Goal: Information Seeking & Learning: Learn about a topic

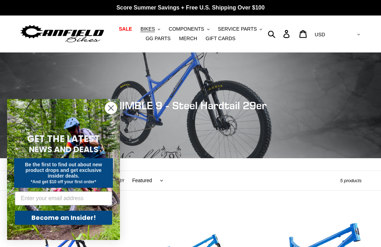
click at [112, 109] on icon "Close dialog" at bounding box center [111, 108] width 5 height 5
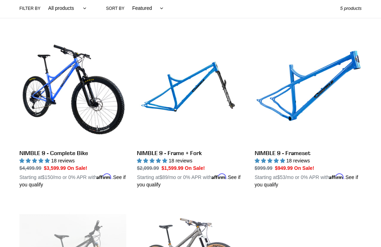
scroll to position [173, 0]
click at [175, 157] on link "NIMBLE 9 - Frame + Fork" at bounding box center [190, 113] width 107 height 151
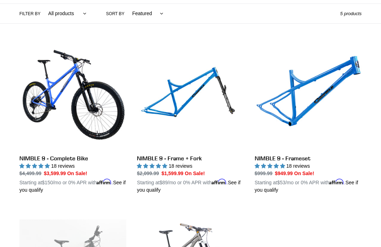
scroll to position [167, 0]
click at [182, 160] on link "NIMBLE 9 - Frame + Fork" at bounding box center [190, 118] width 107 height 151
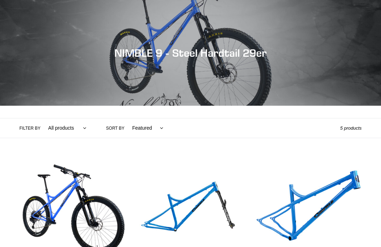
scroll to position [191, 0]
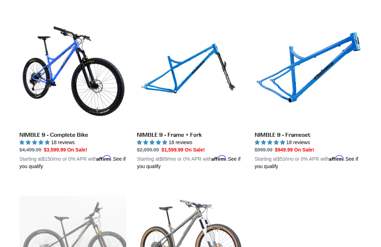
click at [72, 96] on link "NIMBLE 9 - Complete Bike" at bounding box center [72, 94] width 107 height 151
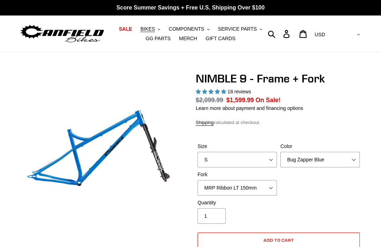
select select "highest-rating"
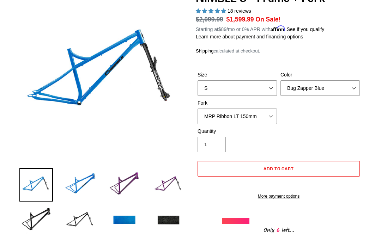
scroll to position [81, 0]
click at [263, 117] on select "MRP Ribbon LT 150mm Fox 36 Factory Grip X 150mm (Special Order) RockShox Lyrik …" at bounding box center [237, 117] width 79 height 16
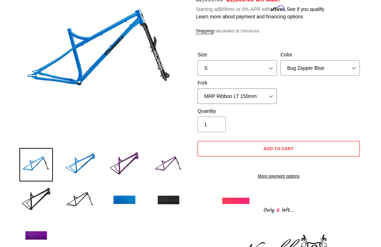
scroll to position [101, 0]
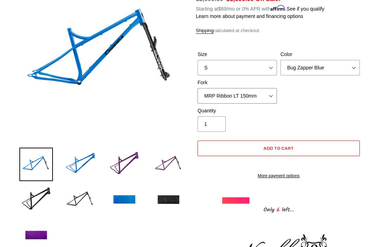
click at [266, 97] on select "MRP Ribbon LT 150mm Fox 36 Factory Grip X 150mm (Special Order) RockShox Lyrik …" at bounding box center [237, 96] width 79 height 16
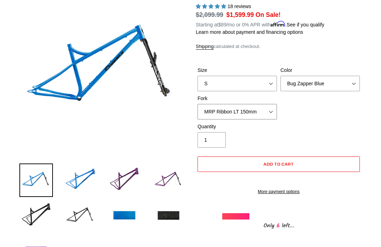
scroll to position [79, 0]
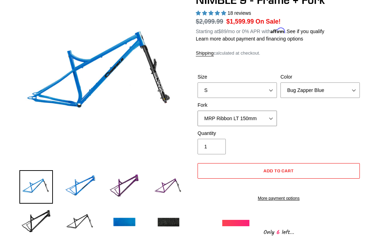
click at [262, 116] on select "MRP Ribbon LT 150mm Fox 36 Factory Grip X 150mm (Special Order) RockShox Lyrik …" at bounding box center [237, 119] width 79 height 16
click at [265, 116] on select "MRP Ribbon LT 150mm Fox 36 Factory Grip X 150mm (Special Order) RockShox Lyrik …" at bounding box center [237, 119] width 79 height 16
select select "MRP Ribbon LT 150mm"
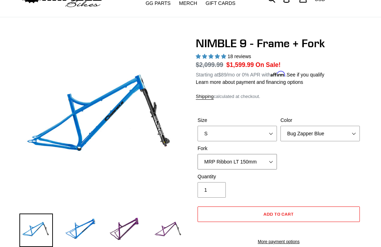
scroll to position [35, 0]
click at [347, 131] on select "Bug Zapper Blue Purple Haze - Sold Out Galaxy Black" at bounding box center [320, 134] width 79 height 16
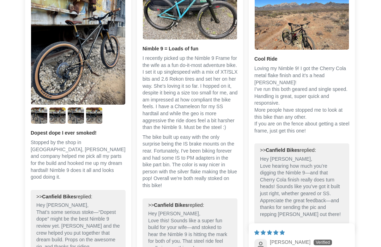
scroll to position [1257, 0]
click at [368, 180] on div "Customer Reviews 4.89 out of 5 Based on 18 reviews 17 0 1 0 0 See all reviews W…" at bounding box center [190, 206] width 381 height 882
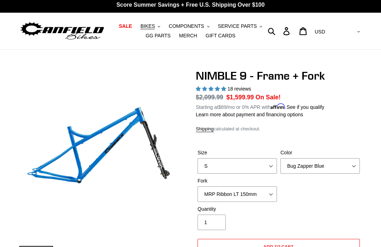
scroll to position [0, 0]
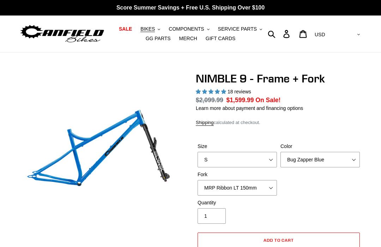
select select "highest-rating"
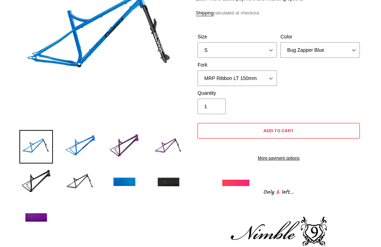
scroll to position [117, 0]
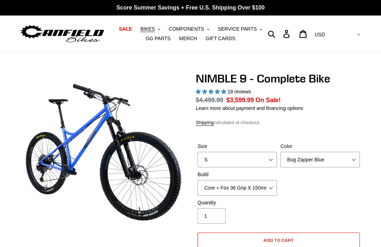
select select "highest-rating"
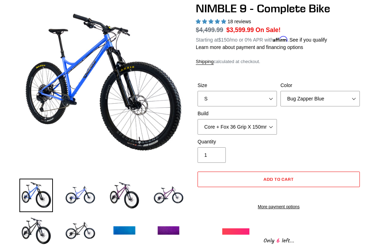
scroll to position [69, 0]
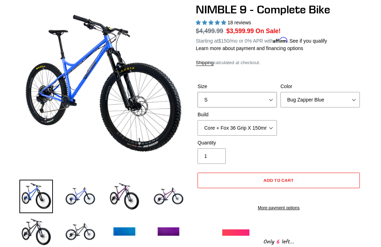
click at [258, 96] on select "S M L XL" at bounding box center [237, 100] width 79 height 16
select select "XL"
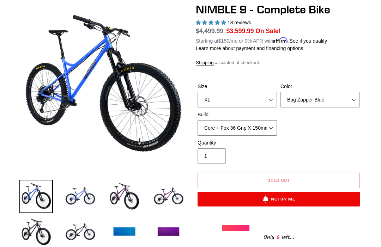
click at [267, 125] on select "Core + Fox 36 Grip X 150mm Pro + Fox 36 Grip X 150mm Core + RockShox Lyrik Ulti…" at bounding box center [237, 128] width 79 height 16
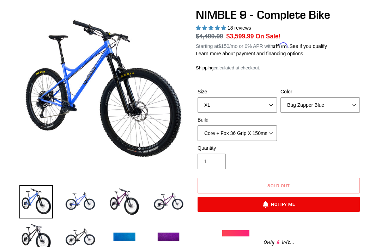
scroll to position [64, 0]
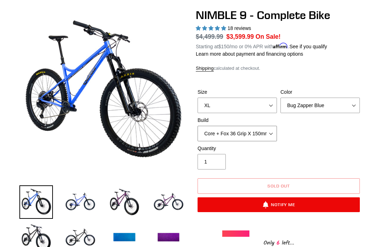
click at [266, 130] on select "Core + Fox 36 Grip X 150mm Pro + Fox 36 Grip X 150mm Core + RockShox Lyrik Ulti…" at bounding box center [237, 134] width 79 height 16
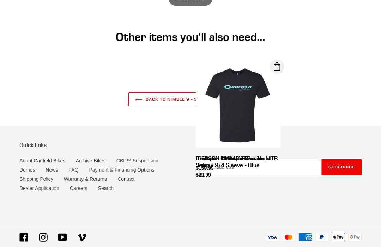
scroll to position [2072, 0]
click at [76, 173] on link "FAQ" at bounding box center [73, 171] width 10 height 6
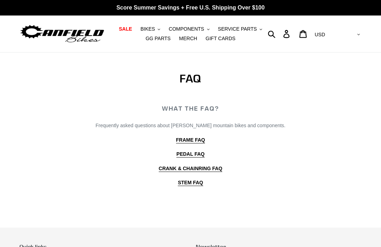
click at [195, 139] on b "FRAME FAQ" at bounding box center [190, 140] width 29 height 6
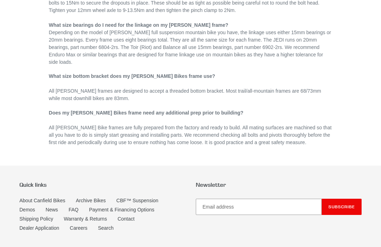
scroll to position [436, 0]
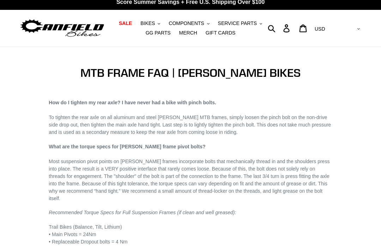
scroll to position [0, 0]
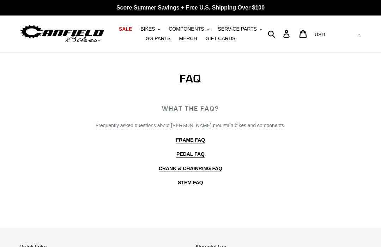
click at [151, 28] on span "BIKES" at bounding box center [147, 29] width 14 height 6
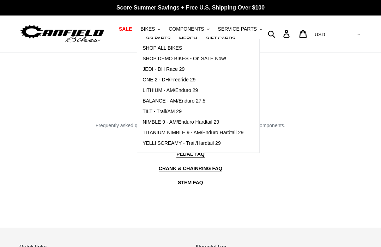
click at [211, 58] on span "SHOP DEMO BIKES - On SALE Now!" at bounding box center [185, 59] width 84 height 6
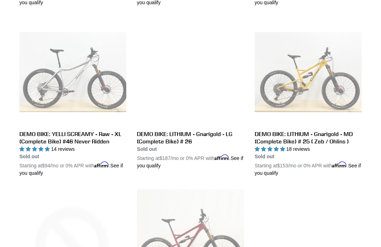
scroll to position [875, 0]
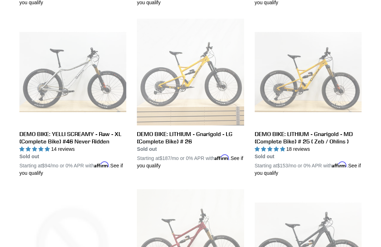
click at [82, 96] on link "DEMO BIKE: YELLI SCREAMY - Raw - XL (Complete Bike) #46 Never Ridden" at bounding box center [72, 98] width 107 height 158
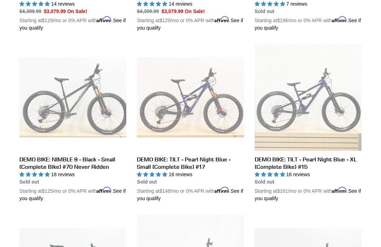
scroll to position [679, 0]
click at [83, 160] on link "DEMO BIKE: NIMBLE 9 - Black - Small (Complete Bike) #70 Never Ridden" at bounding box center [72, 123] width 107 height 158
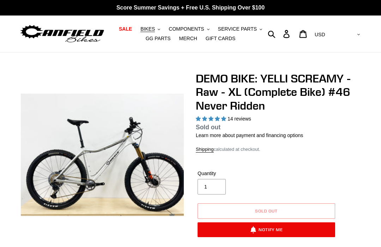
select select "highest-rating"
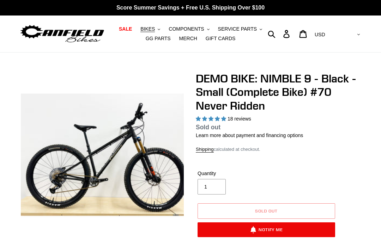
select select "highest-rating"
click at [150, 29] on span "BIKES" at bounding box center [147, 29] width 14 height 6
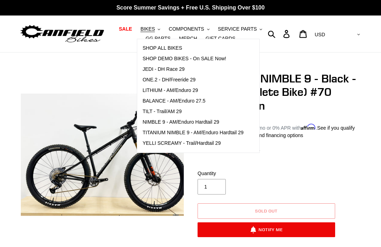
click at [211, 122] on span "NIMBLE 9 - AM/Enduro Hardtail 29" at bounding box center [181, 122] width 77 height 6
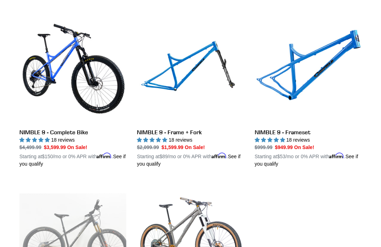
scroll to position [194, 0]
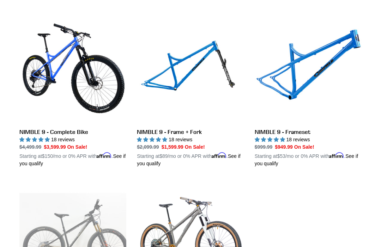
click at [181, 132] on link "NIMBLE 9 - Frame + Fork" at bounding box center [190, 92] width 107 height 151
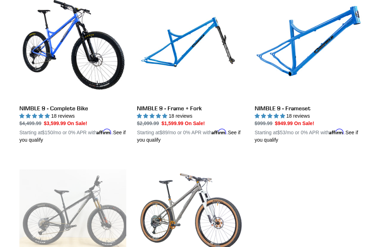
click at [305, 114] on link "NIMBLE 9 - Frameset" at bounding box center [308, 68] width 107 height 151
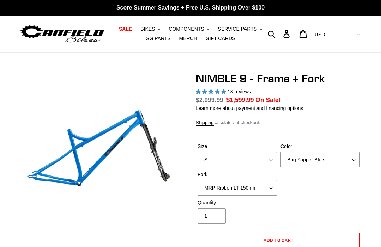
select select "highest-rating"
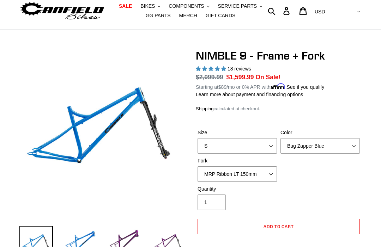
scroll to position [23, 0]
click at [255, 144] on select "S M L XL" at bounding box center [237, 146] width 79 height 16
select select "XL"
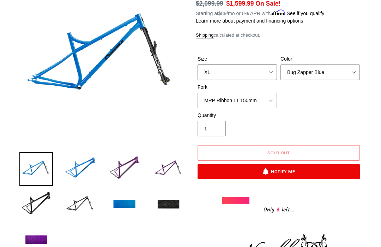
scroll to position [97, 0]
click at [342, 69] on select "Bug Zapper Blue Purple Haze - Sold Out Galaxy Black" at bounding box center [320, 73] width 79 height 16
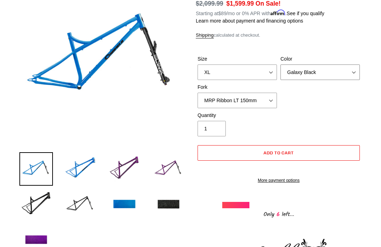
click at [339, 68] on select "Bug Zapper Blue Purple Haze - Sold Out Galaxy Black" at bounding box center [320, 73] width 79 height 16
select select "Bug Zapper Blue"
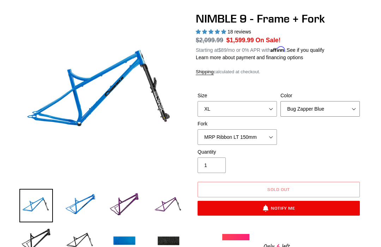
scroll to position [60, 0]
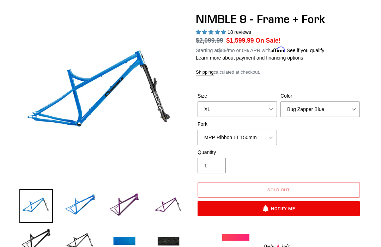
click at [265, 137] on select "MRP Ribbon LT 150mm Fox 36 Factory Grip X 150mm (Special Order) RockShox Lyrik …" at bounding box center [237, 138] width 79 height 16
click at [269, 137] on select "MRP Ribbon LT 150mm Fox 36 Factory Grip X 150mm (Special Order) RockShox Lyrik …" at bounding box center [237, 138] width 79 height 16
click at [265, 139] on select "MRP Ribbon LT 150mm Fox 36 Factory Grip X 150mm (Special Order) RockShox Lyrik …" at bounding box center [237, 138] width 79 height 16
click at [269, 139] on select "MRP Ribbon LT 150mm Fox 36 Factory Grip X 150mm (Special Order) RockShox Lyrik …" at bounding box center [237, 138] width 79 height 16
click at [269, 131] on select "MRP Ribbon LT 150mm Fox 36 Factory Grip X 150mm (Special Order) RockShox Lyrik …" at bounding box center [237, 138] width 79 height 16
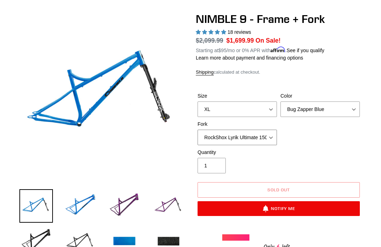
select select "Fox 36 SL Factory Grip X 140mm"
click at [258, 110] on select "S M L XL" at bounding box center [237, 110] width 79 height 16
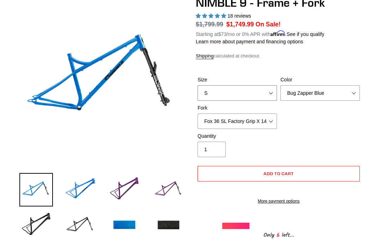
scroll to position [75, 0]
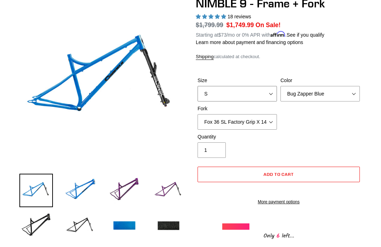
click at [262, 92] on select "S M L XL" at bounding box center [237, 94] width 79 height 16
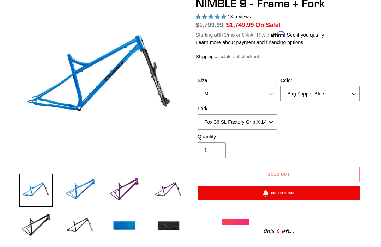
click at [259, 91] on select "S M L XL" at bounding box center [237, 94] width 79 height 16
click at [261, 93] on select "S M L XL" at bounding box center [237, 94] width 79 height 16
select select "XL"
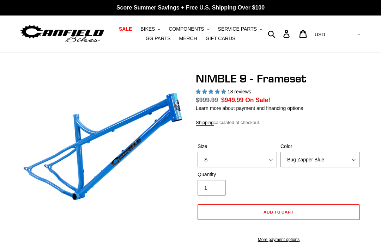
select select "highest-rating"
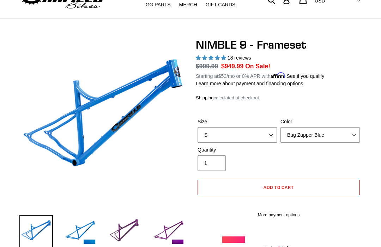
scroll to position [35, 0]
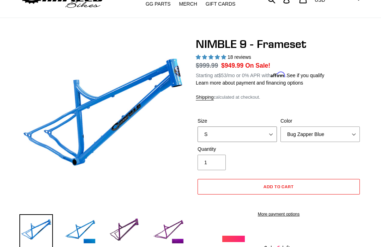
click at [258, 134] on select "S M L XL" at bounding box center [237, 135] width 79 height 16
select select "XL"
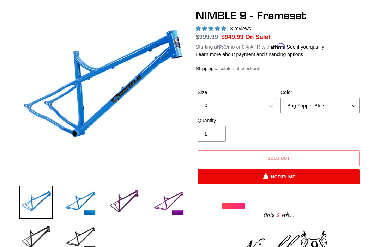
scroll to position [63, 0]
click at [347, 106] on select "Bug Zapper Blue Purple Haze -Sold Out Galaxy Black" at bounding box center [320, 106] width 79 height 16
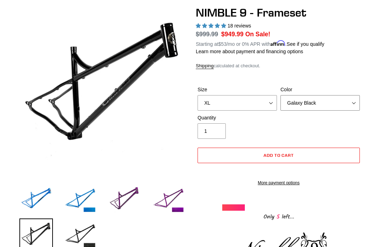
scroll to position [66, 0]
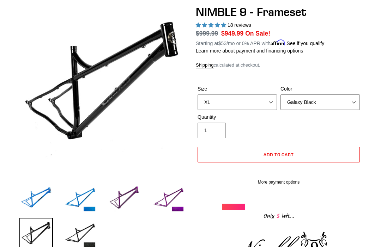
click at [336, 103] on select "Bug Zapper Blue Purple Haze -Sold Out Galaxy Black" at bounding box center [320, 103] width 79 height 16
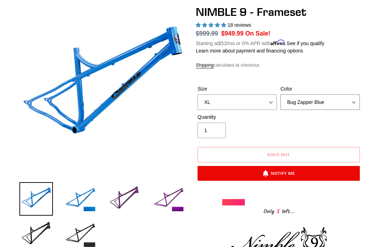
click at [342, 99] on select "Bug Zapper Blue Purple Haze -Sold Out Galaxy Black" at bounding box center [320, 103] width 79 height 16
select select "Galaxy Black"
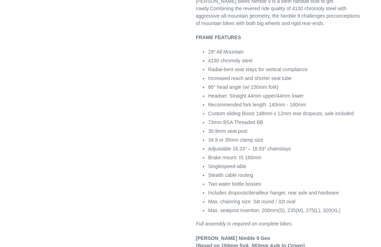
click at [338, 171] on li "Singlespeed-able" at bounding box center [285, 166] width 154 height 7
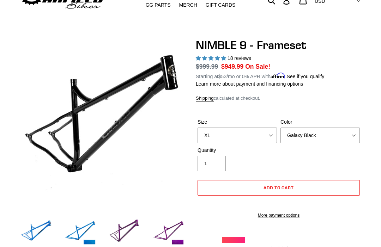
scroll to position [34, 0]
click at [33, 234] on img at bounding box center [36, 233] width 34 height 34
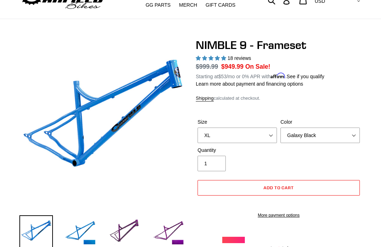
click at [84, 231] on img at bounding box center [81, 233] width 34 height 34
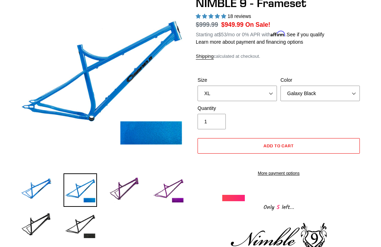
scroll to position [76, 0]
click at [83, 224] on img at bounding box center [81, 226] width 34 height 34
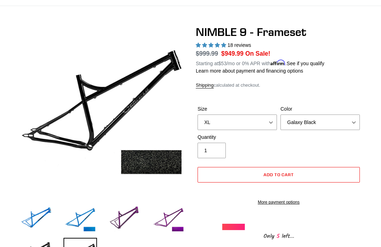
scroll to position [0, 0]
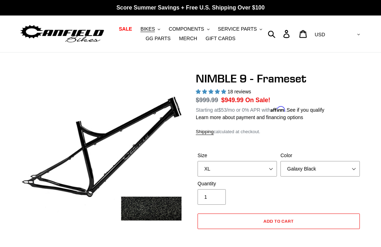
click at [184, 28] on span "COMPONENTS" at bounding box center [186, 29] width 35 height 6
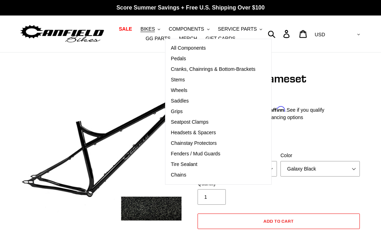
click at [237, 68] on span "Cranks, Chainrings & Bottom-Brackets" at bounding box center [213, 69] width 85 height 6
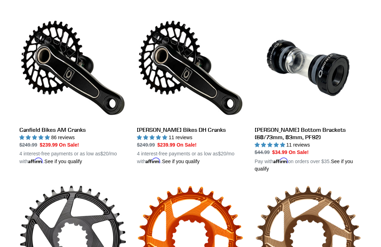
scroll to position [196, 0]
click at [55, 130] on link "Canfield Bikes AM Cranks" at bounding box center [72, 89] width 107 height 151
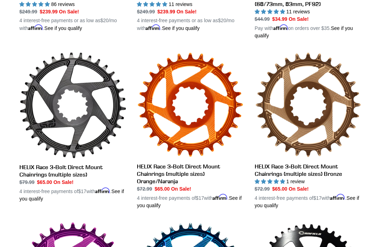
scroll to position [329, 0]
click at [182, 171] on link "HELIX Race 3-Bolt Direct Mount Chainrings (multiple sizes) Orange/Naranja" at bounding box center [190, 131] width 107 height 158
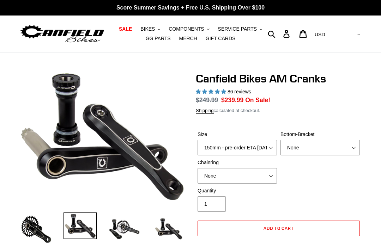
select select "highest-rating"
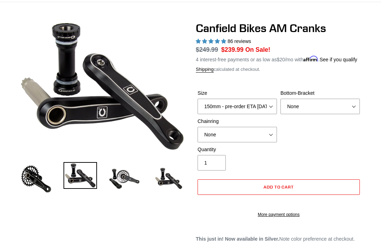
scroll to position [50, 0]
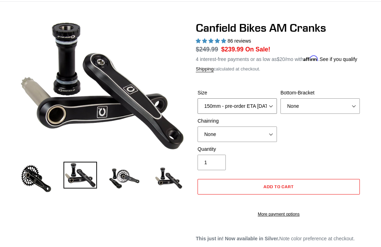
click at [256, 114] on select "150mm - pre-order ETA [DATE] 155mm - pre-order ETA [DATE] 160mm - pre-order ETA…" at bounding box center [237, 107] width 79 height 16
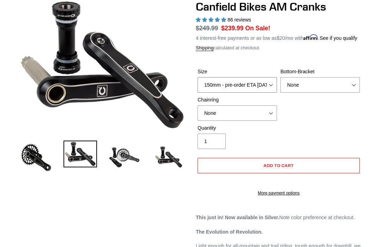
scroll to position [72, 0]
click at [264, 91] on select "150mm - pre-order ETA [DATE] 155mm - pre-order ETA [DATE] 160mm - pre-order ETA…" at bounding box center [237, 85] width 79 height 16
click at [262, 91] on select "150mm - pre-order ETA [DATE] 155mm - pre-order ETA [DATE] 160mm - pre-order ETA…" at bounding box center [237, 85] width 79 height 16
select select "170mm - pre-order ETA [DATE]"
click at [338, 89] on select "None BSA Threaded 68/73mm Press Fit PF92" at bounding box center [320, 85] width 79 height 16
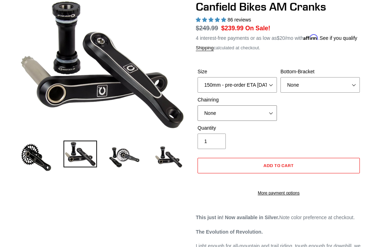
click at [268, 120] on select "None 30t Round (Boost 148) 30t Oval (Boost 148) 32t Round (Boost 148) 32t Oval …" at bounding box center [237, 114] width 79 height 16
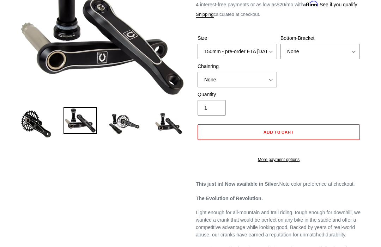
scroll to position [106, 0]
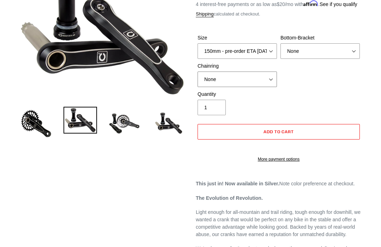
click at [259, 88] on select "None 30t Round (Boost 148) 30t Oval (Boost 148) 32t Round (Boost 148) 32t Oval …" at bounding box center [237, 80] width 79 height 16
select select "30t Round (Boost 148)"
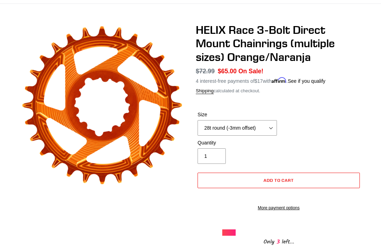
scroll to position [42, 0]
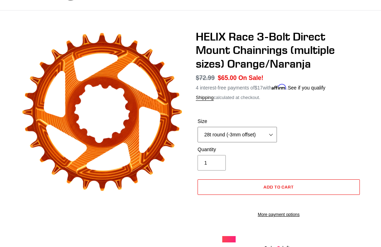
click at [262, 134] on select "28t round (-3mm offset) 30t round (-3mm offset) 32t round (-3mm offset) 34t rou…" at bounding box center [237, 135] width 79 height 16
click at [260, 134] on select "28t round (-3mm offset) 30t round (-3mm offset) 32t round (-3mm offset) 34t rou…" at bounding box center [237, 135] width 79 height 16
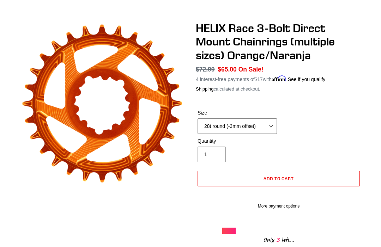
scroll to position [50, 0]
